Goal: Task Accomplishment & Management: Use online tool/utility

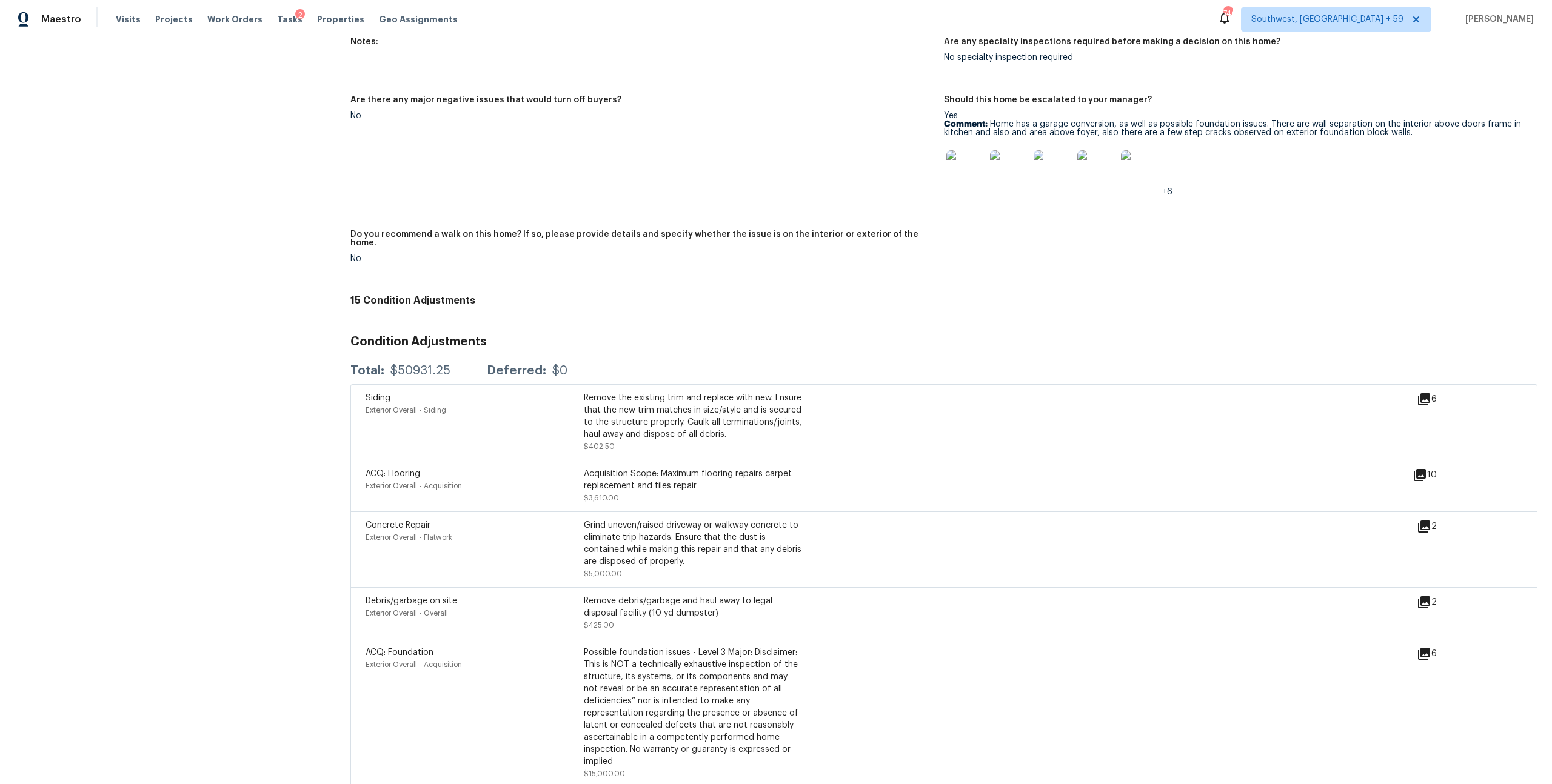
scroll to position [2266, 0]
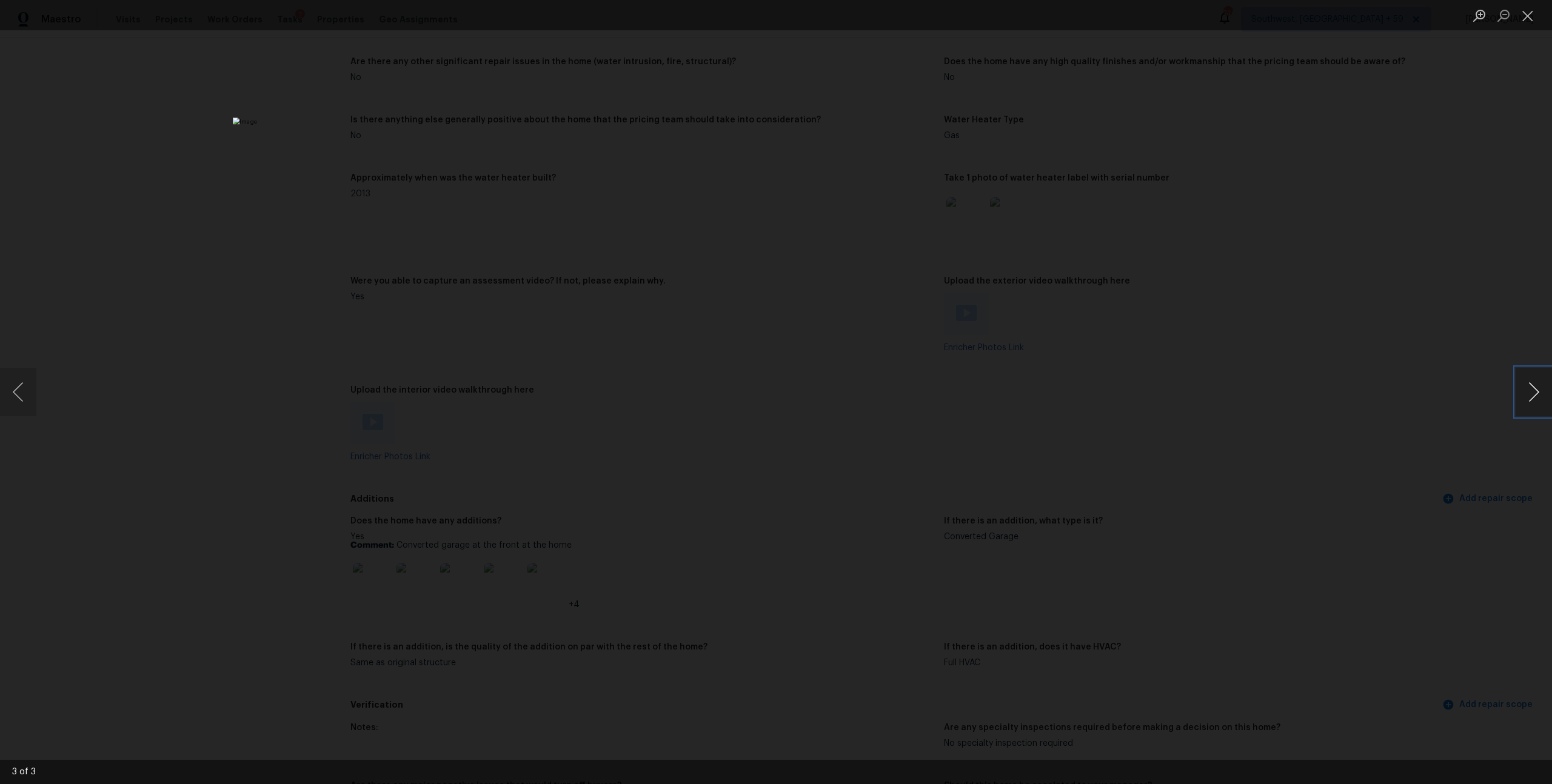
click at [1545, 398] on button "Next image" at bounding box center [1533, 392] width 37 height 49
click at [1544, 398] on button "Next image" at bounding box center [1533, 392] width 37 height 49
click at [1524, 22] on button "Close lightbox" at bounding box center [1528, 15] width 24 height 22
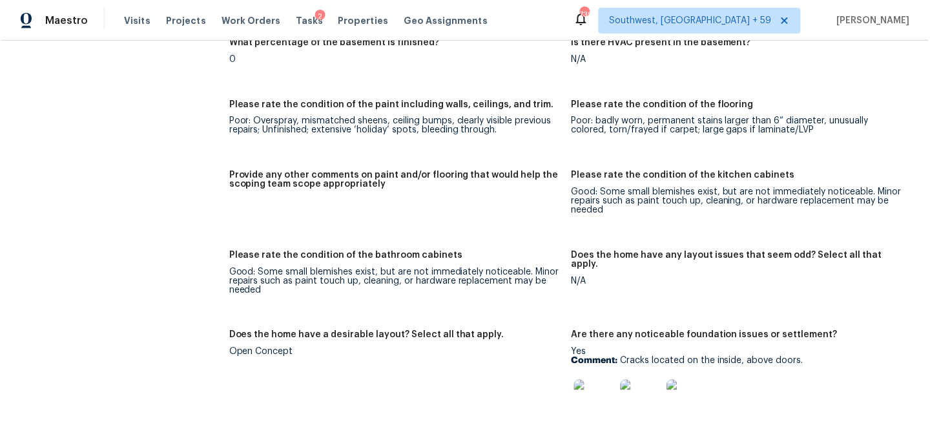
scroll to position [2247, 0]
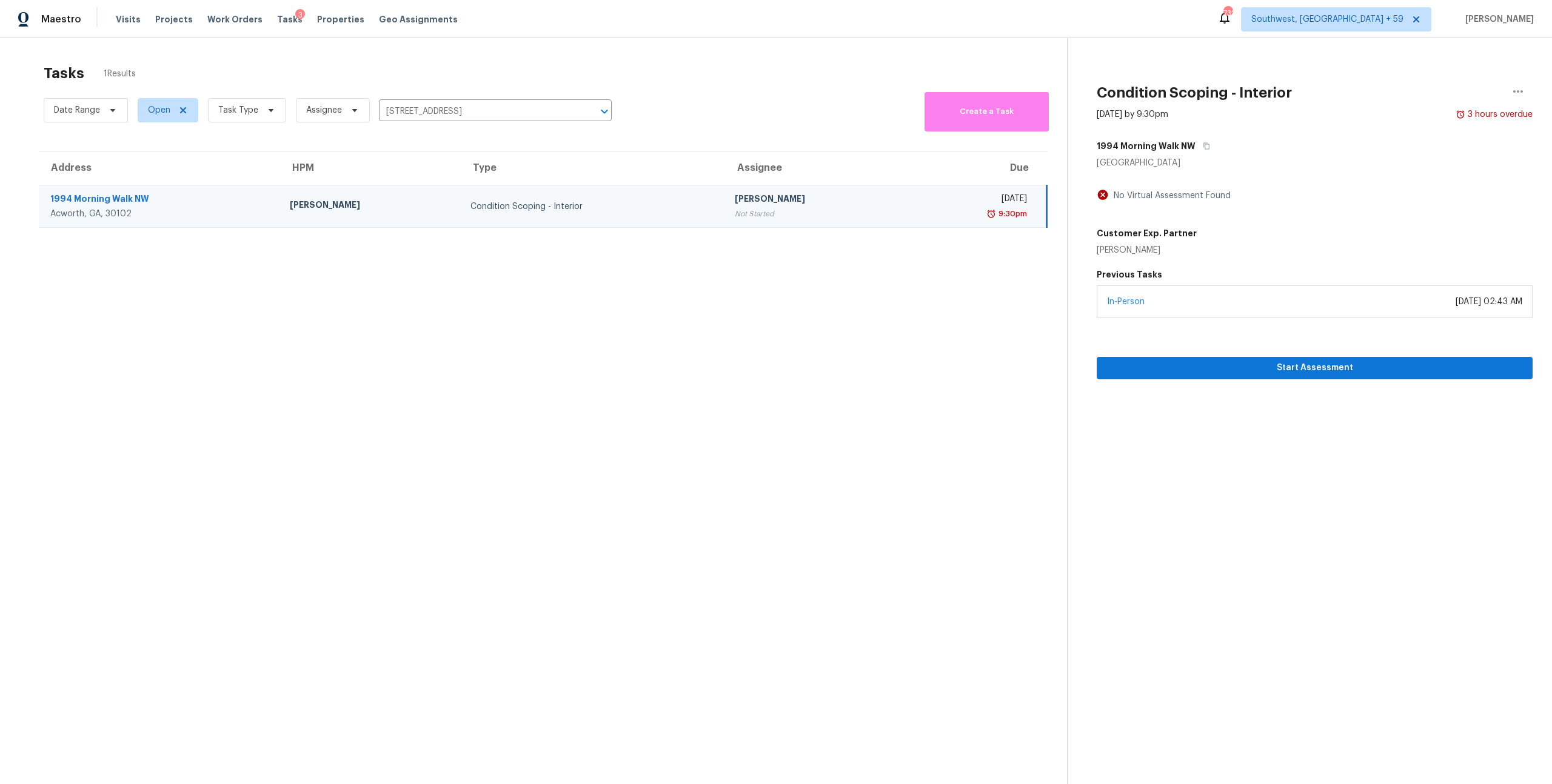
click at [470, 213] on div "Condition Scoping - Interior" at bounding box center [592, 206] width 245 height 12
click at [1275, 376] on span "Start Assessment" at bounding box center [1315, 368] width 417 height 15
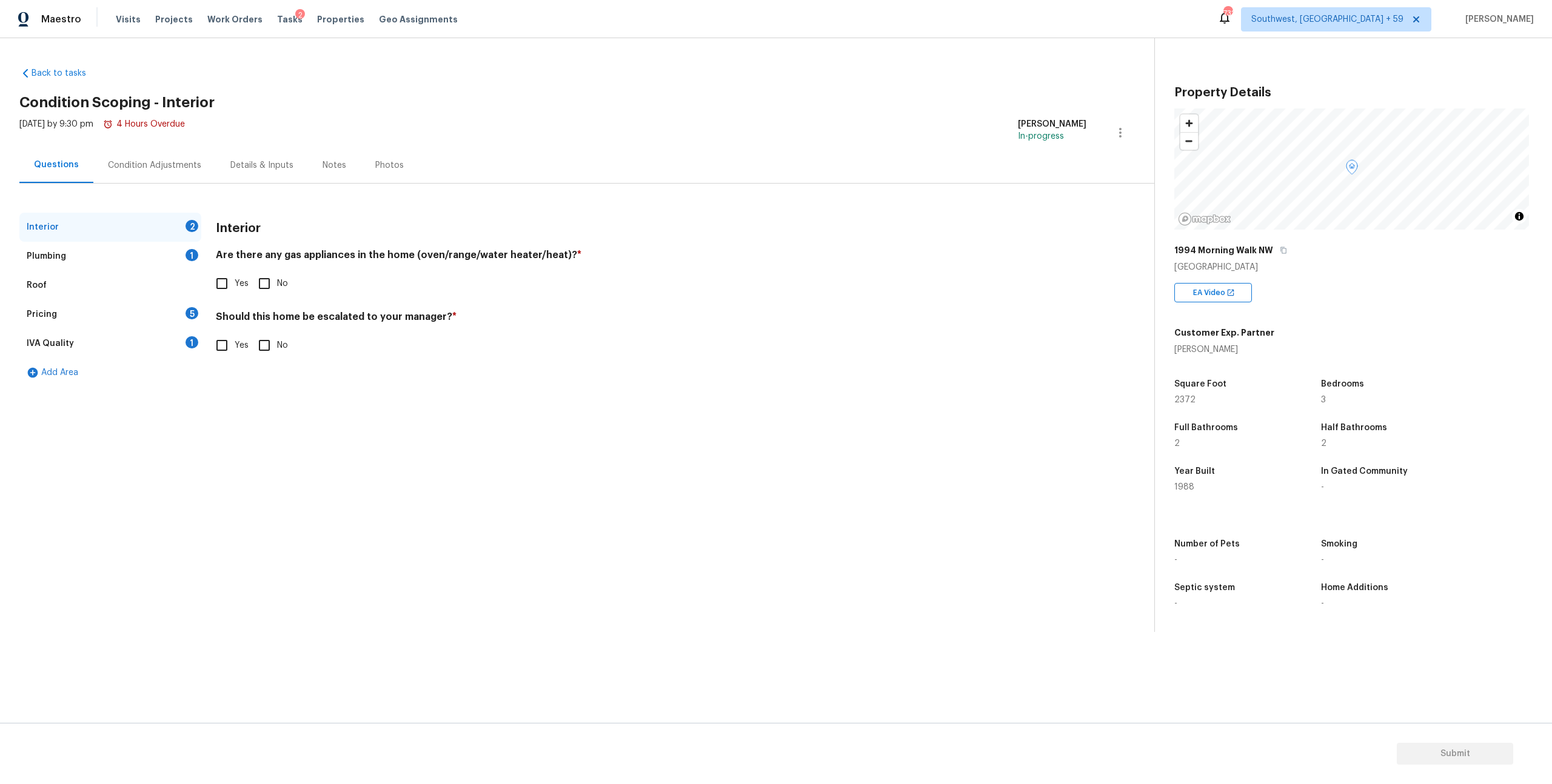
click at [228, 296] on input "Yes" at bounding box center [221, 283] width 25 height 25
checkbox input "true"
click at [225, 358] on input "Yes" at bounding box center [221, 345] width 25 height 25
checkbox input "true"
click at [271, 390] on input "text" at bounding box center [651, 376] width 871 height 28
